Goal: Register for event/course

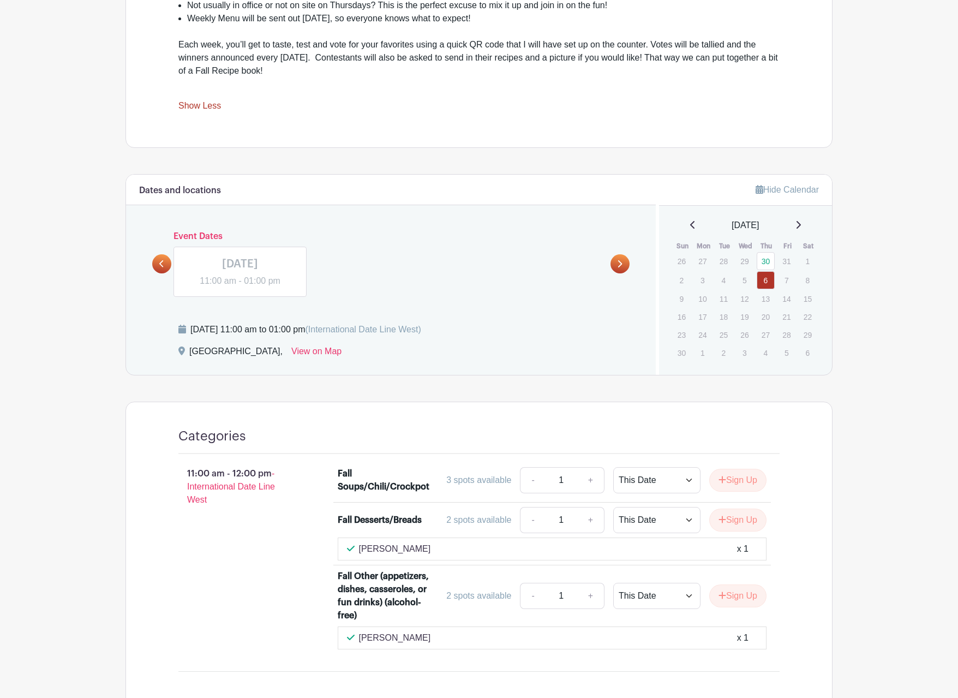
click at [356, 417] on div "Categories 11:00 am - 12:00 pm - International Date Line West Fall Soups/Chili/…" at bounding box center [479, 554] width 654 height 305
click at [154, 260] on link at bounding box center [161, 263] width 19 height 19
click at [157, 266] on link at bounding box center [161, 263] width 19 height 19
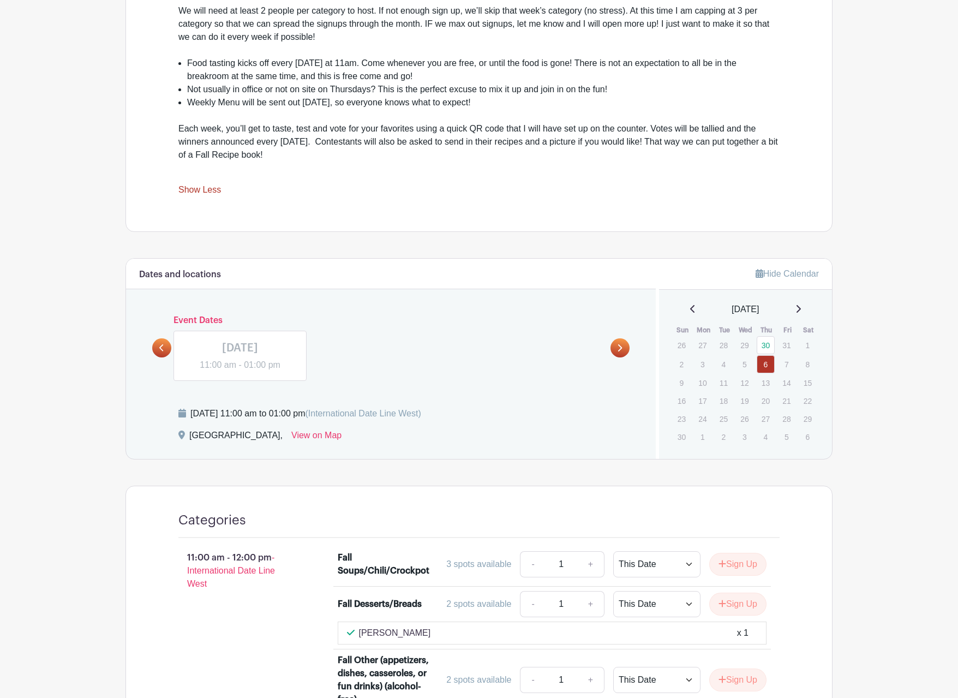
scroll to position [473, 0]
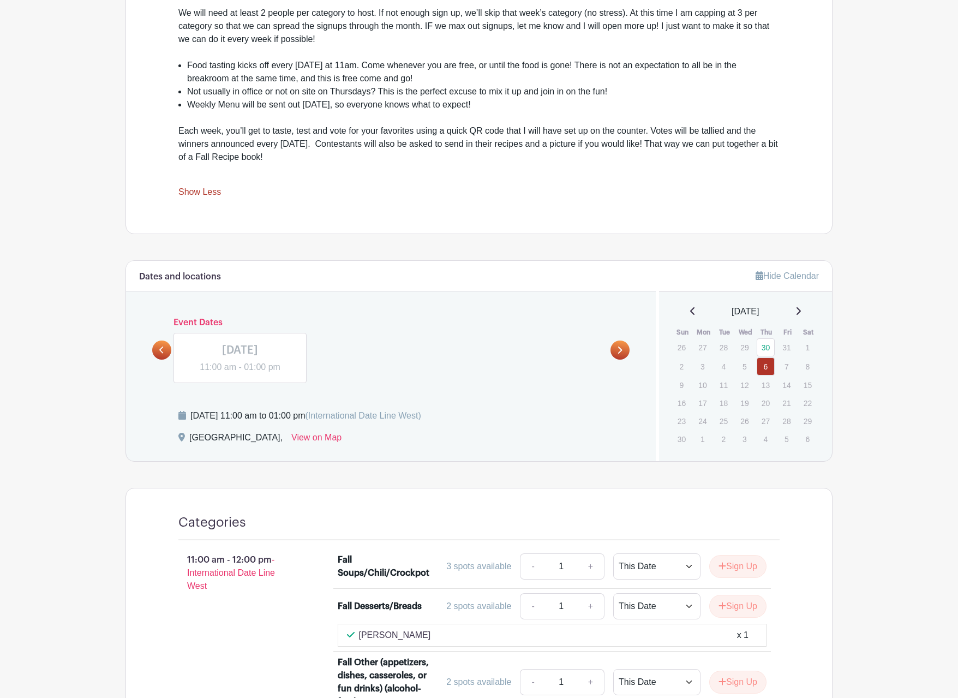
click at [162, 351] on icon at bounding box center [161, 350] width 4 height 7
click at [619, 346] on icon at bounding box center [619, 350] width 5 height 8
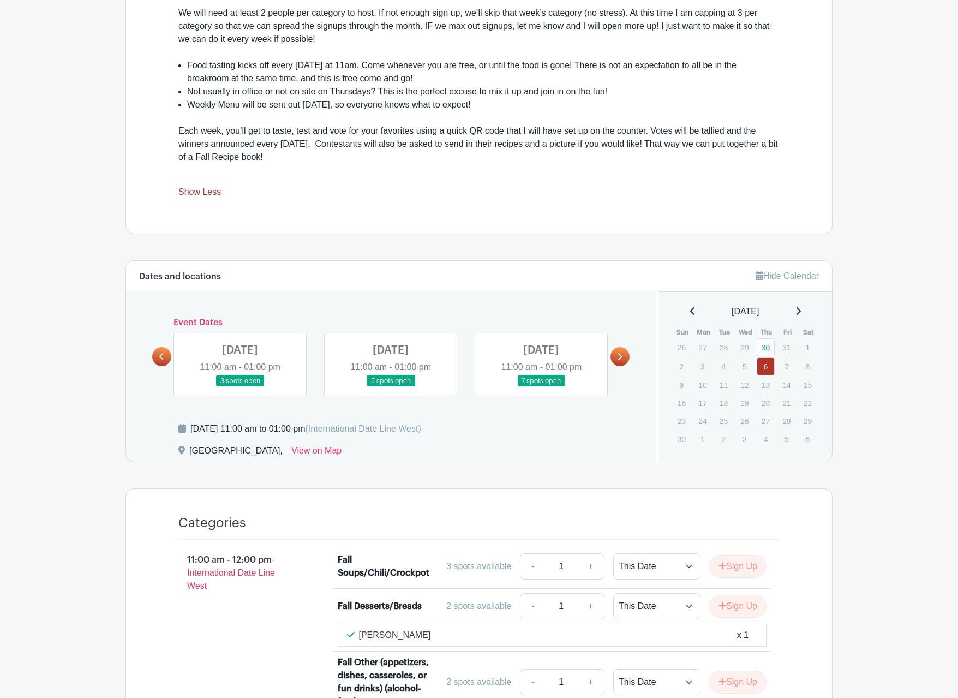
click at [240, 387] on link at bounding box center [240, 387] width 0 height 0
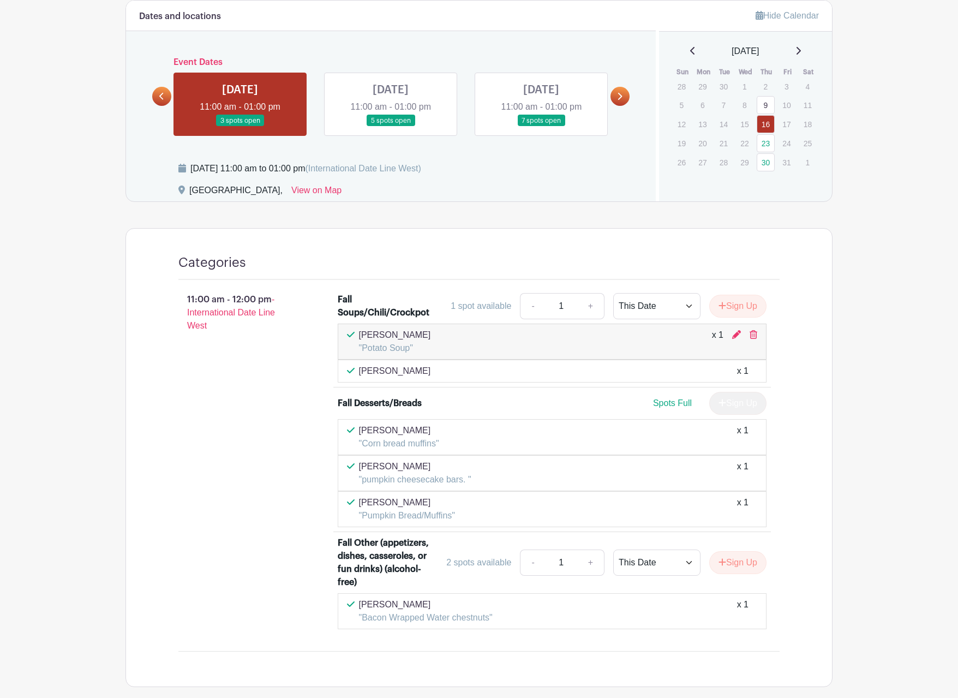
scroll to position [764, 0]
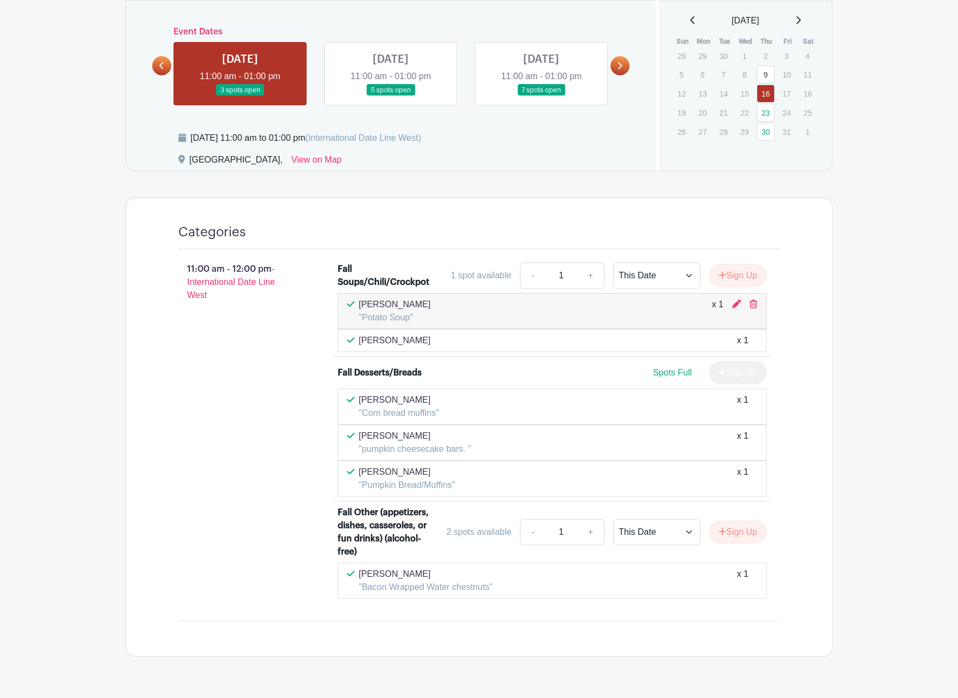
click at [391, 96] on link at bounding box center [391, 96] width 0 height 0
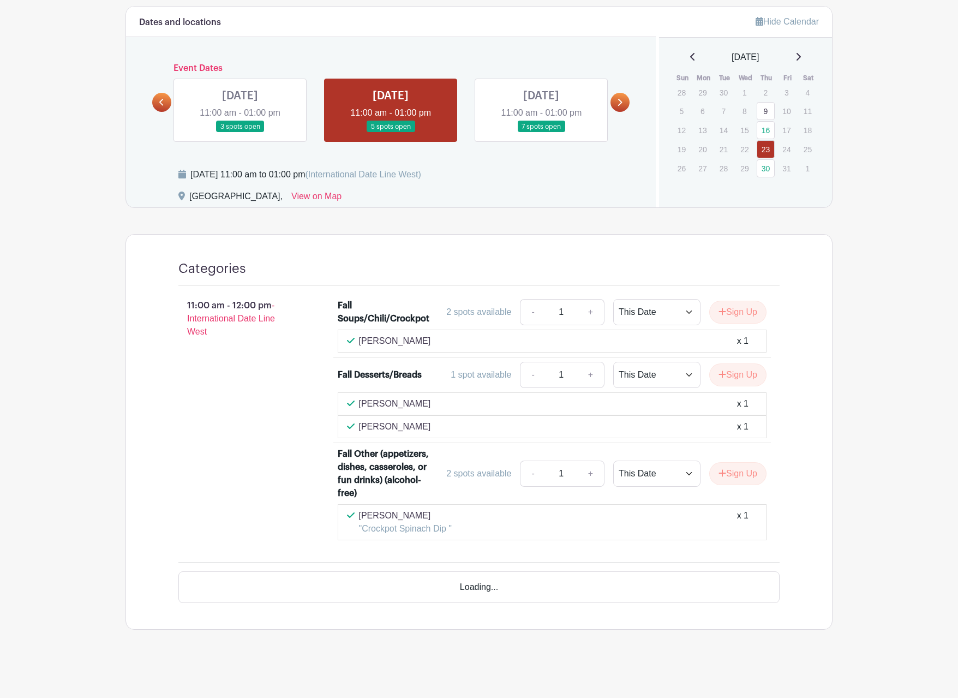
scroll to position [696, 0]
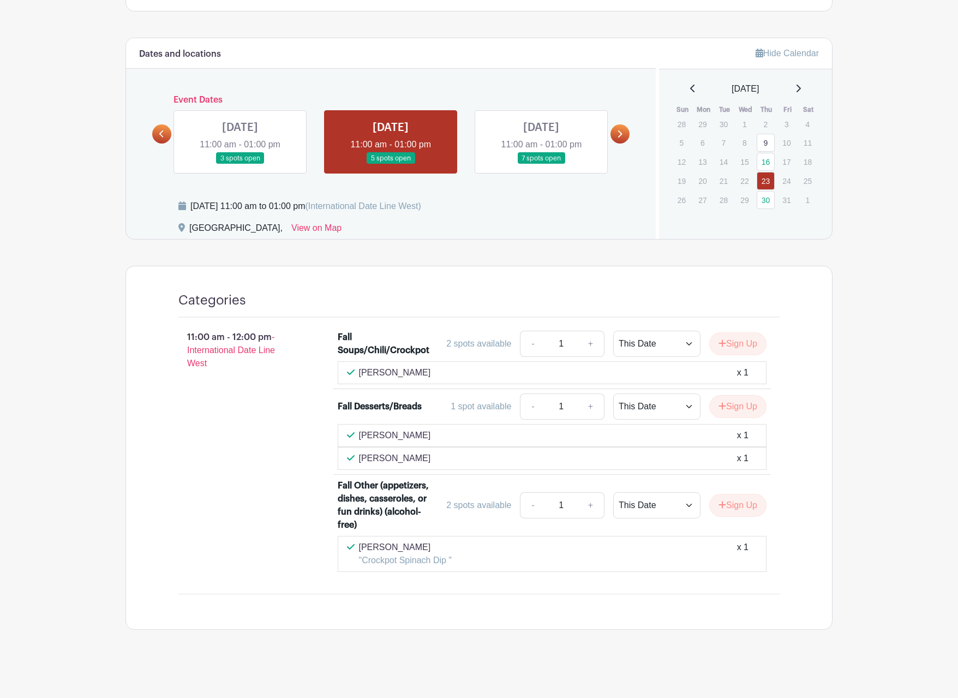
click at [541, 164] on link at bounding box center [541, 164] width 0 height 0
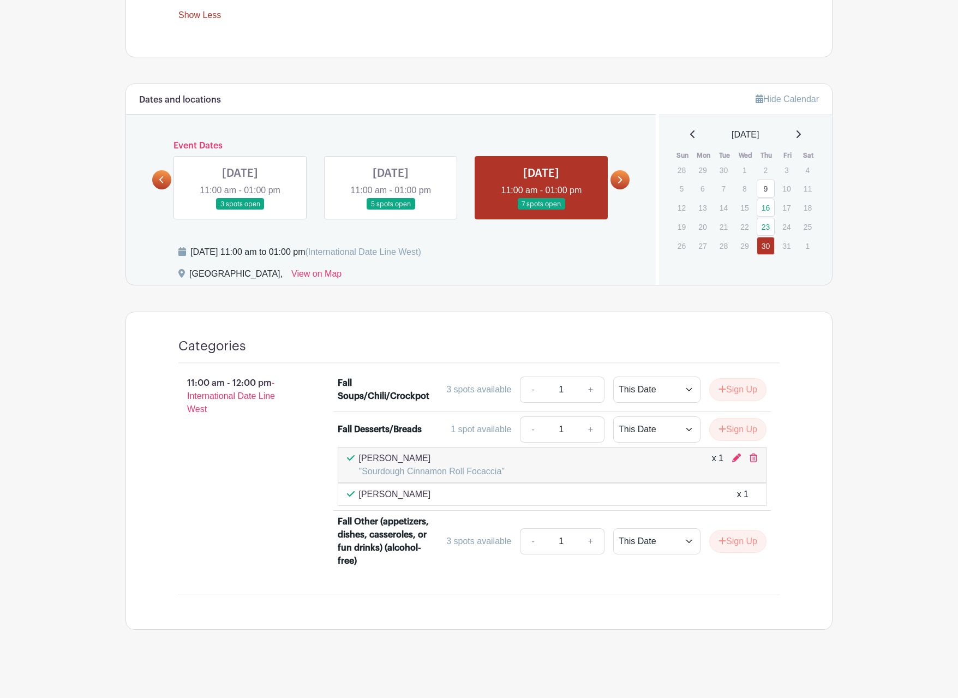
scroll to position [650, 0]
click at [163, 178] on icon at bounding box center [161, 180] width 5 height 8
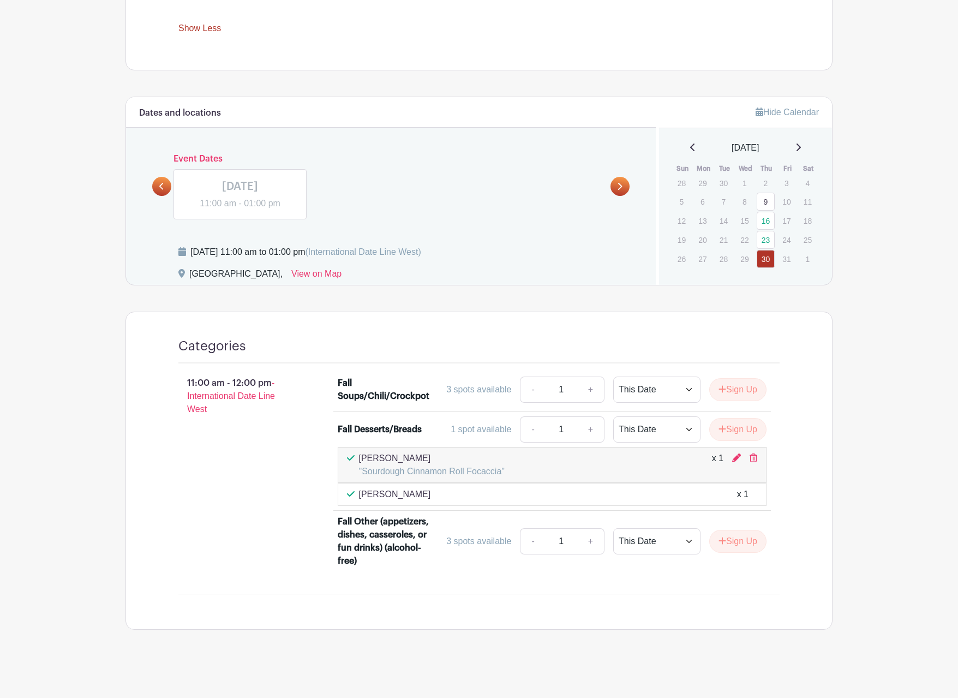
scroll to position [637, 0]
click at [157, 192] on link at bounding box center [161, 186] width 19 height 19
click at [165, 183] on link at bounding box center [161, 186] width 19 height 19
click at [617, 192] on link at bounding box center [620, 186] width 19 height 19
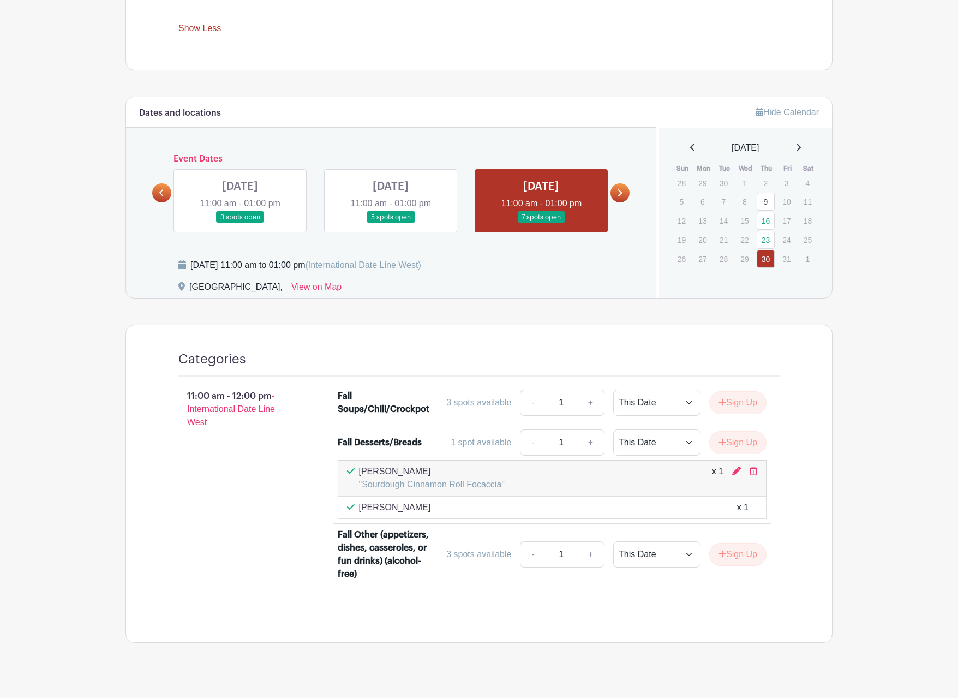
click at [240, 223] on link at bounding box center [240, 223] width 0 height 0
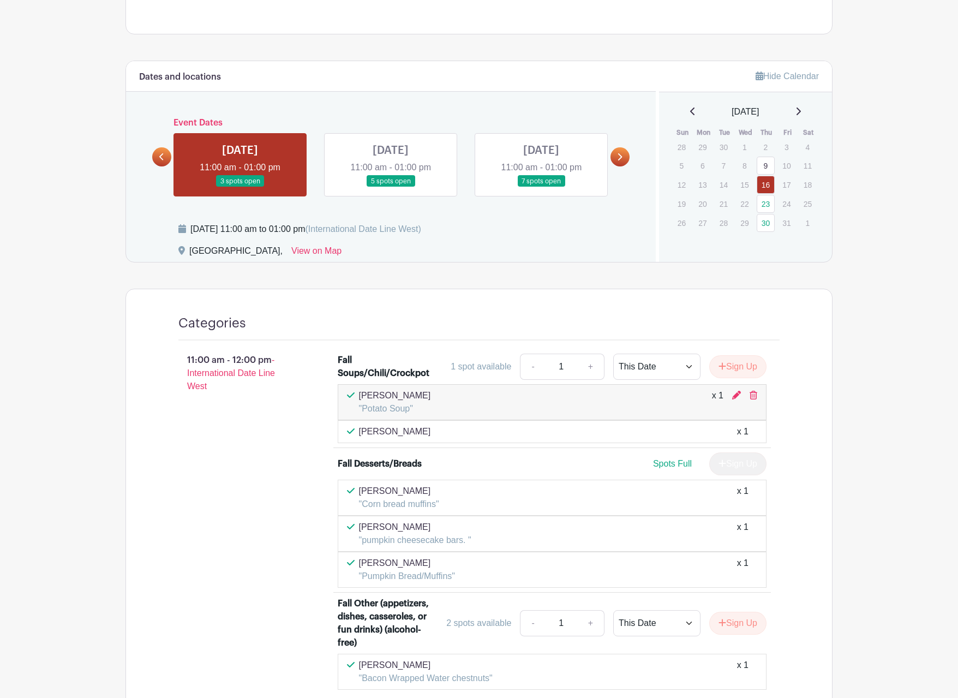
scroll to position [691, 0]
